Goal: Browse casually: Explore the website without a specific task or goal

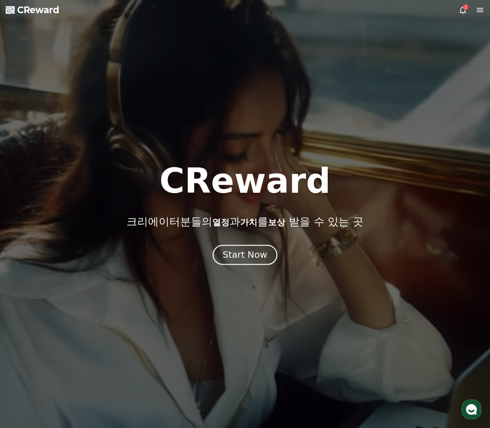
click at [249, 260] on div "Start Now" at bounding box center [245, 255] width 44 height 12
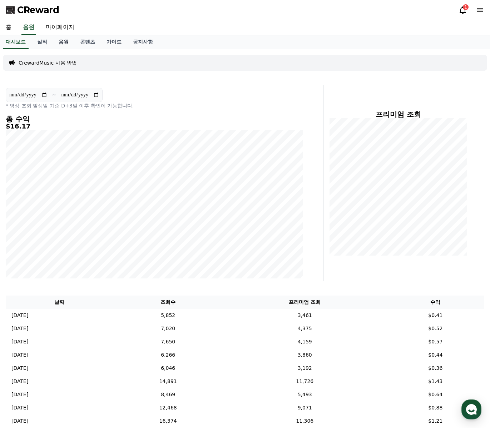
click at [59, 41] on link "음원" at bounding box center [63, 42] width 21 height 14
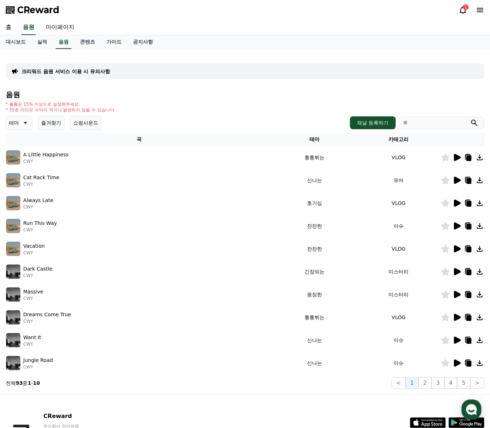
click at [19, 129] on button "테마" at bounding box center [19, 123] width 26 height 14
click at [20, 185] on button "호기심" at bounding box center [17, 179] width 21 height 16
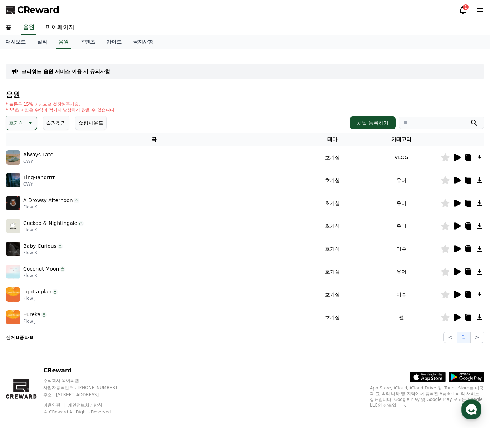
click at [469, 178] on icon at bounding box center [468, 181] width 5 height 6
